Goal: Task Accomplishment & Management: Manage account settings

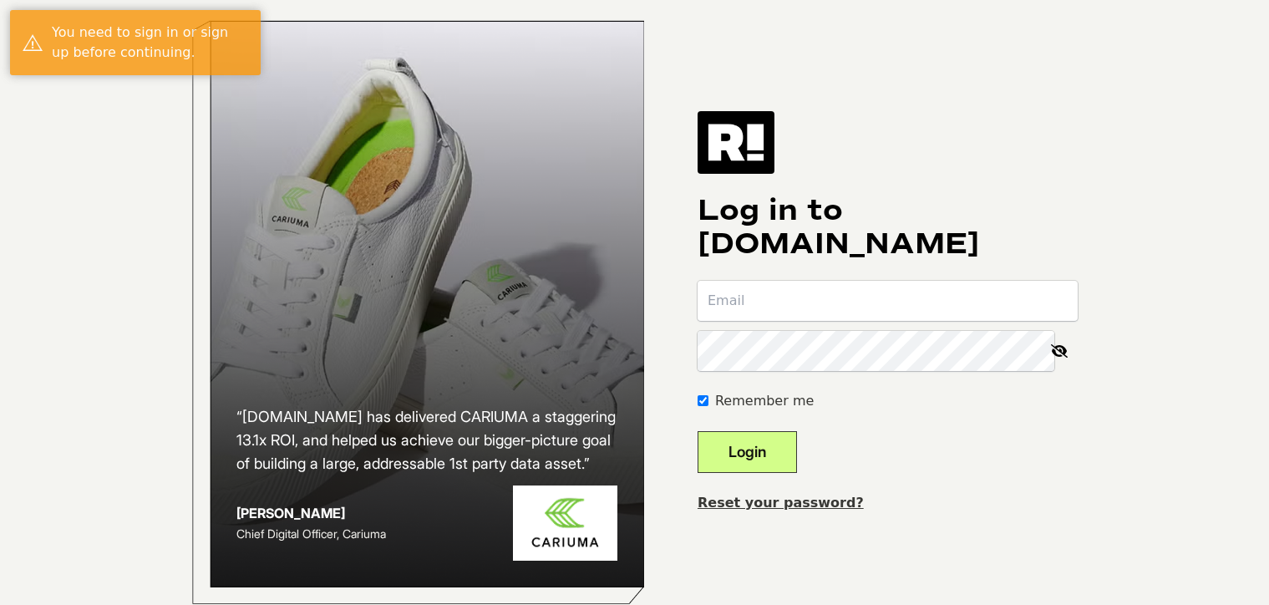
scroll to position [48, 0]
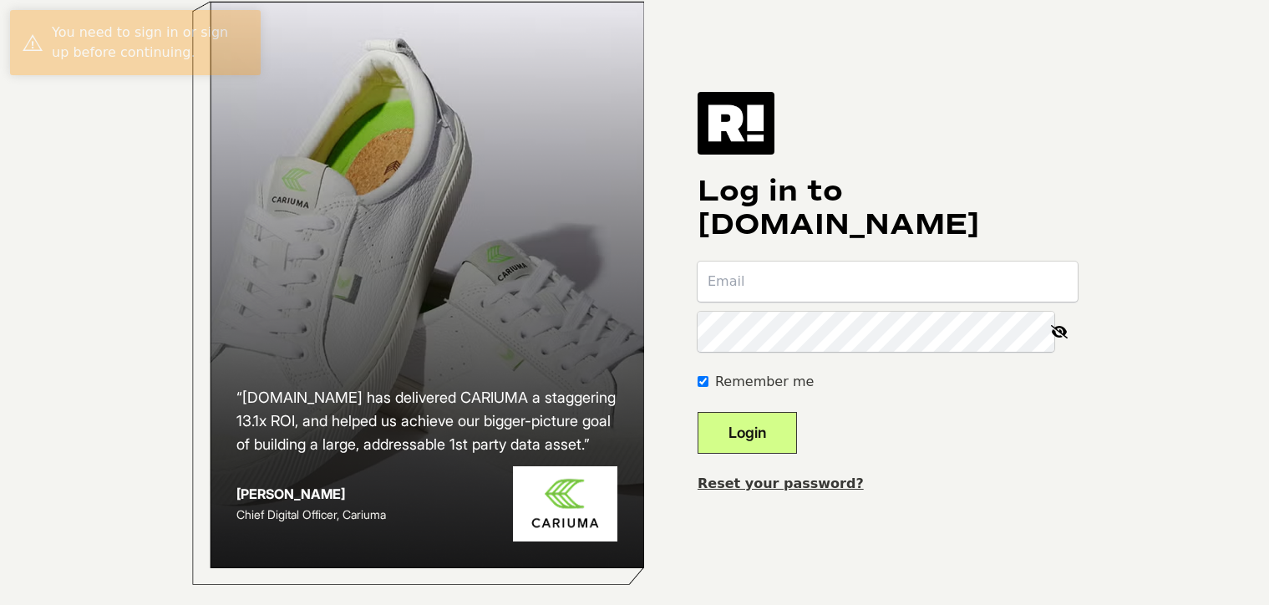
click at [757, 105] on img at bounding box center [735, 123] width 77 height 62
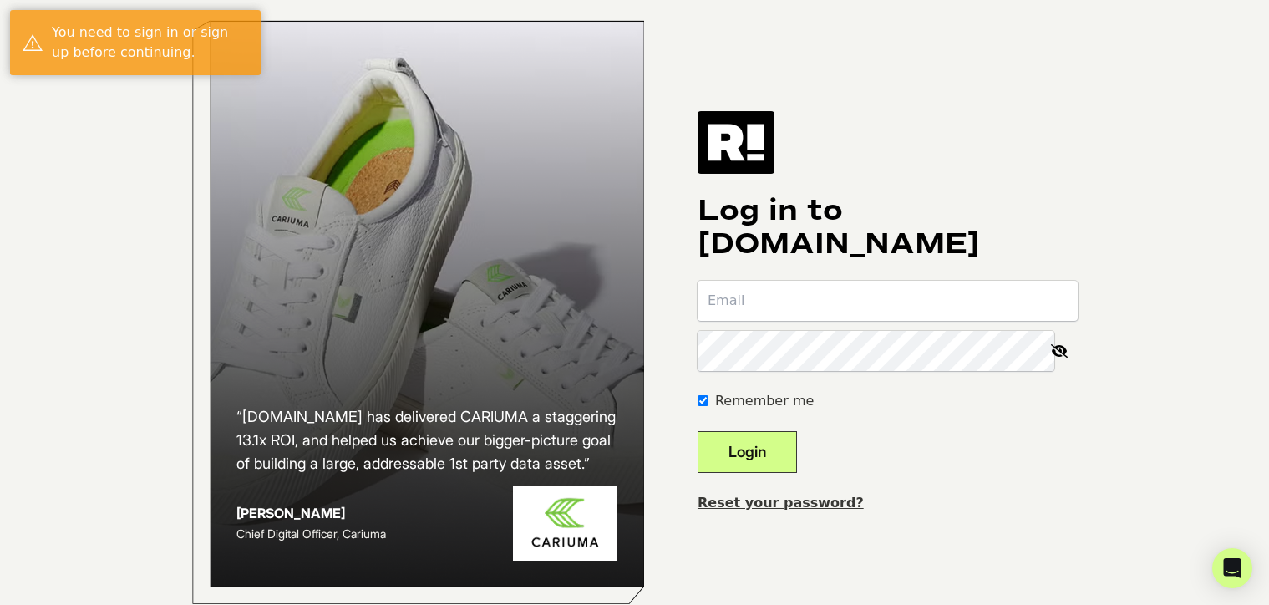
click at [774, 510] on link "Reset your password?" at bounding box center [780, 502] width 166 height 16
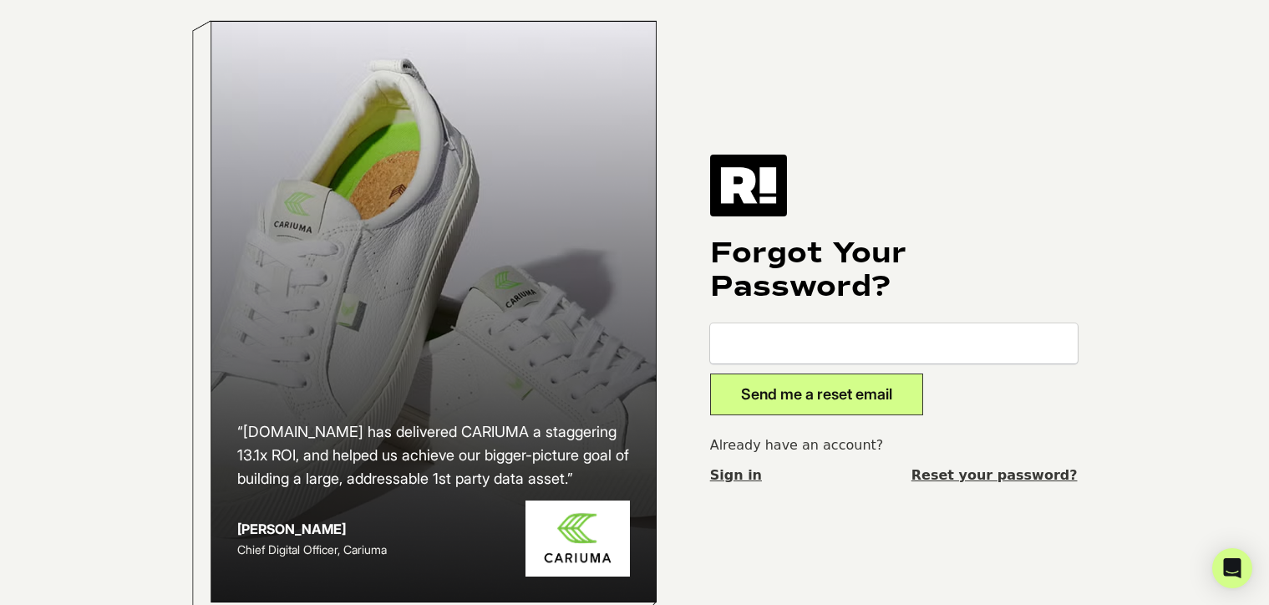
scroll to position [50, 0]
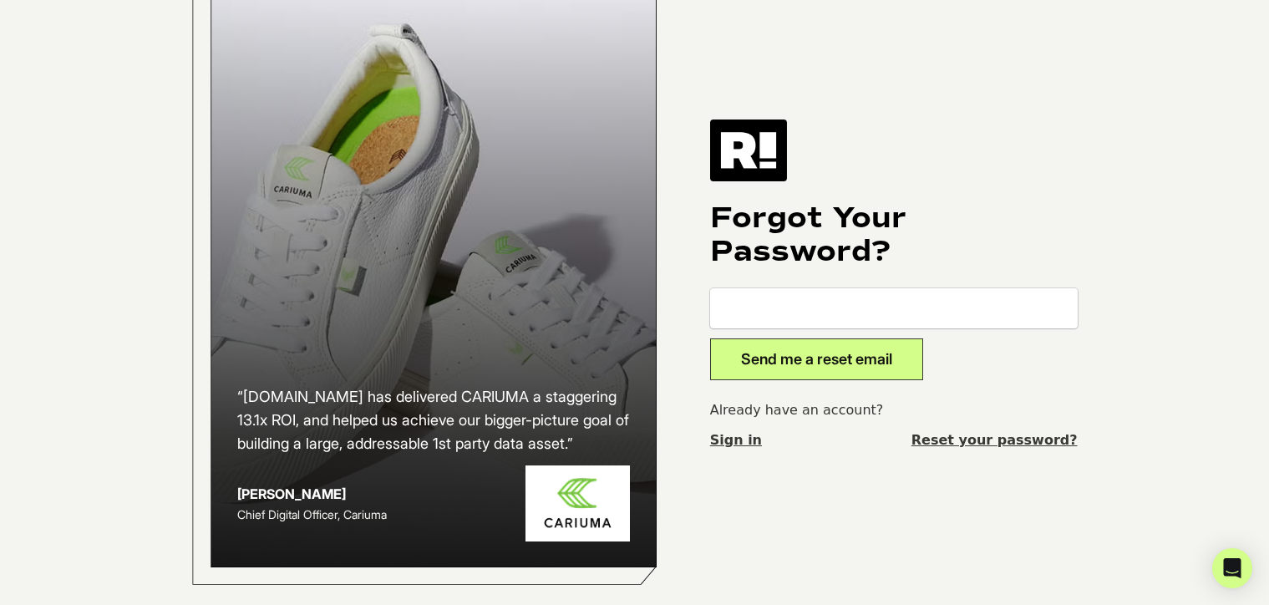
click at [1003, 431] on link "Reset your password?" at bounding box center [994, 440] width 166 height 20
